Goal: Task Accomplishment & Management: Complete application form

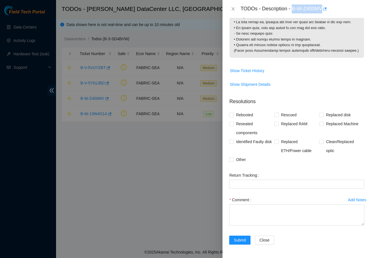
scroll to position [709, 0]
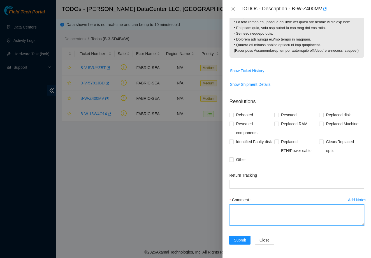
click at [255, 213] on textarea "Comment" at bounding box center [296, 215] width 135 height 21
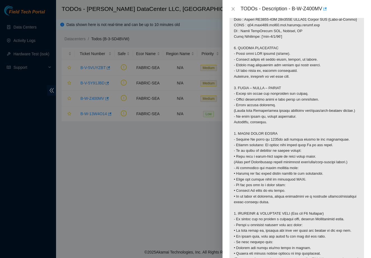
scroll to position [516, 0]
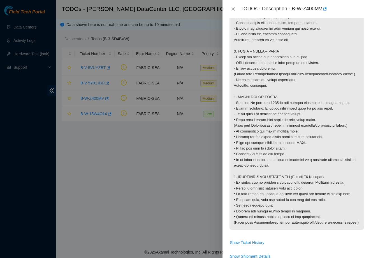
copy p "1. VISUAL INSPECTION - Check port LED status (on/off). - Inspect cables for sha…"
drag, startPoint x: 231, startPoint y: 68, endPoint x: 359, endPoint y: 231, distance: 207.4
drag, startPoint x: 122, startPoint y: 258, endPoint x: 296, endPoint y: 97, distance: 237.4
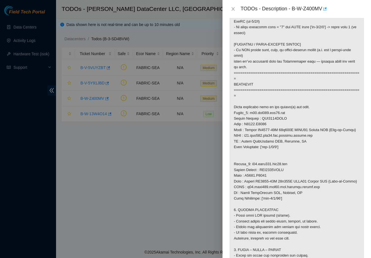
scroll to position [322, 0]
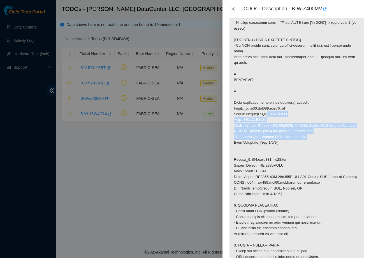
drag, startPoint x: 260, startPoint y: 113, endPoint x: 305, endPoint y: 140, distance: 52.0
click at [305, 140] on p at bounding box center [296, 102] width 134 height 643
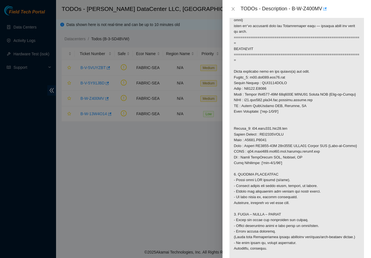
scroll to position [360, 0]
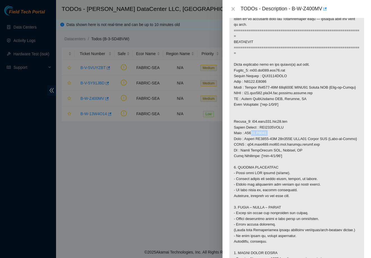
drag, startPoint x: 246, startPoint y: 137, endPoint x: 269, endPoint y: 138, distance: 22.7
click at [269, 138] on p at bounding box center [296, 64] width 134 height 643
drag, startPoint x: 274, startPoint y: 138, endPoint x: 245, endPoint y: 136, distance: 28.6
click at [245, 136] on p at bounding box center [296, 64] width 134 height 643
copy p "S4203.R0505"
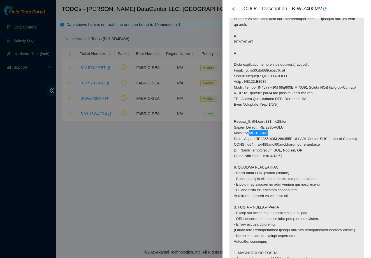
click at [269, 138] on p at bounding box center [296, 64] width 134 height 643
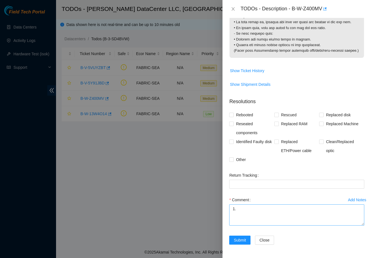
scroll to position [709, 0]
click at [254, 211] on textarea "1." at bounding box center [296, 215] width 135 height 21
type textarea "1"
paste textarea "1. VISUAL INSPECTION - Check port LED status (on/off) - S4203.R0505 side light …"
type textarea "1. VISUAL INSPECTION - Check port LED status (on/off) - S4203.R0505 side light …"
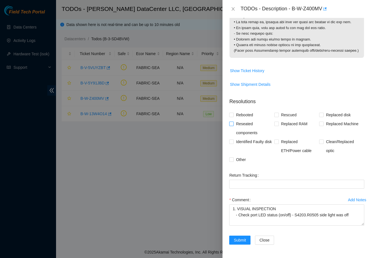
click at [234, 122] on span "Reseated components" at bounding box center [254, 129] width 41 height 18
click at [233, 122] on input "Reseated components" at bounding box center [231, 124] width 4 height 4
checkbox input "true"
click at [325, 142] on span "Clean/Replaced optic" at bounding box center [343, 146] width 41 height 18
click at [323, 142] on input "Clean/Replaced optic" at bounding box center [321, 142] width 4 height 4
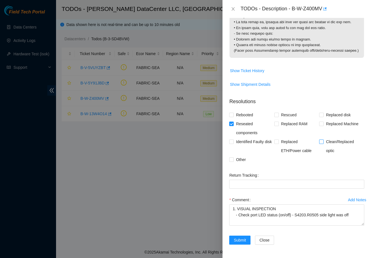
checkbox input "true"
click at [237, 241] on span "Submit" at bounding box center [240, 240] width 12 height 6
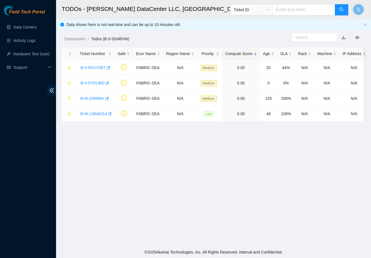
scroll to position [54, 0]
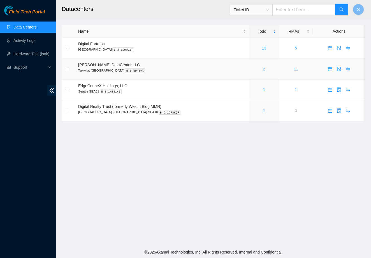
click at [263, 69] on link "2" at bounding box center [264, 69] width 2 height 4
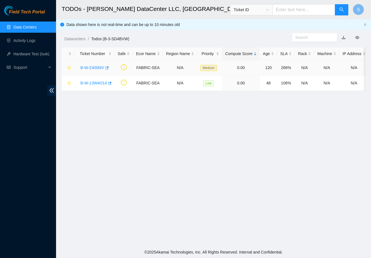
click at [97, 66] on link "B-W-Z400MV" at bounding box center [92, 68] width 24 height 4
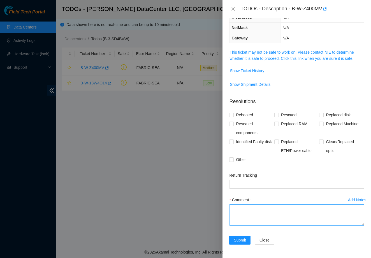
scroll to position [54, 0]
click at [250, 214] on textarea "Comment" at bounding box center [296, 215] width 135 height 21
paste textarea "1. VISUAL INSPECTION - Check port LED status (on/off) - S4203.R0505 side light …"
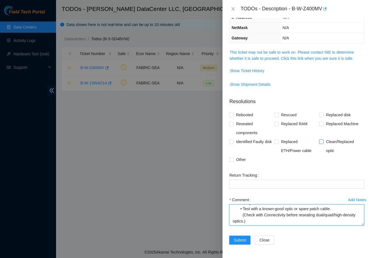
type textarea "1. VISUAL INSPECTION - Check port LED status (on/off) - S4203.R0505 side light …"
click at [325, 144] on span "Clean/Replaced optic" at bounding box center [343, 146] width 41 height 18
click at [323, 144] on input "Clean/Replaced optic" at bounding box center [321, 142] width 4 height 4
checkbox input "true"
click at [243, 122] on span "Reseated components" at bounding box center [254, 129] width 41 height 18
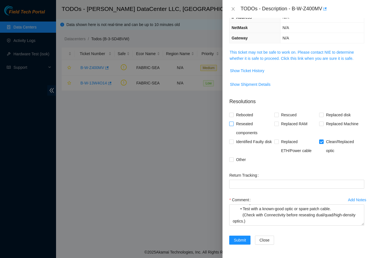
click at [233, 122] on input "Reseated components" at bounding box center [231, 124] width 4 height 4
checkbox input "true"
click at [235, 242] on span "Submit" at bounding box center [240, 240] width 12 height 6
